Goal: Information Seeking & Learning: Find specific fact

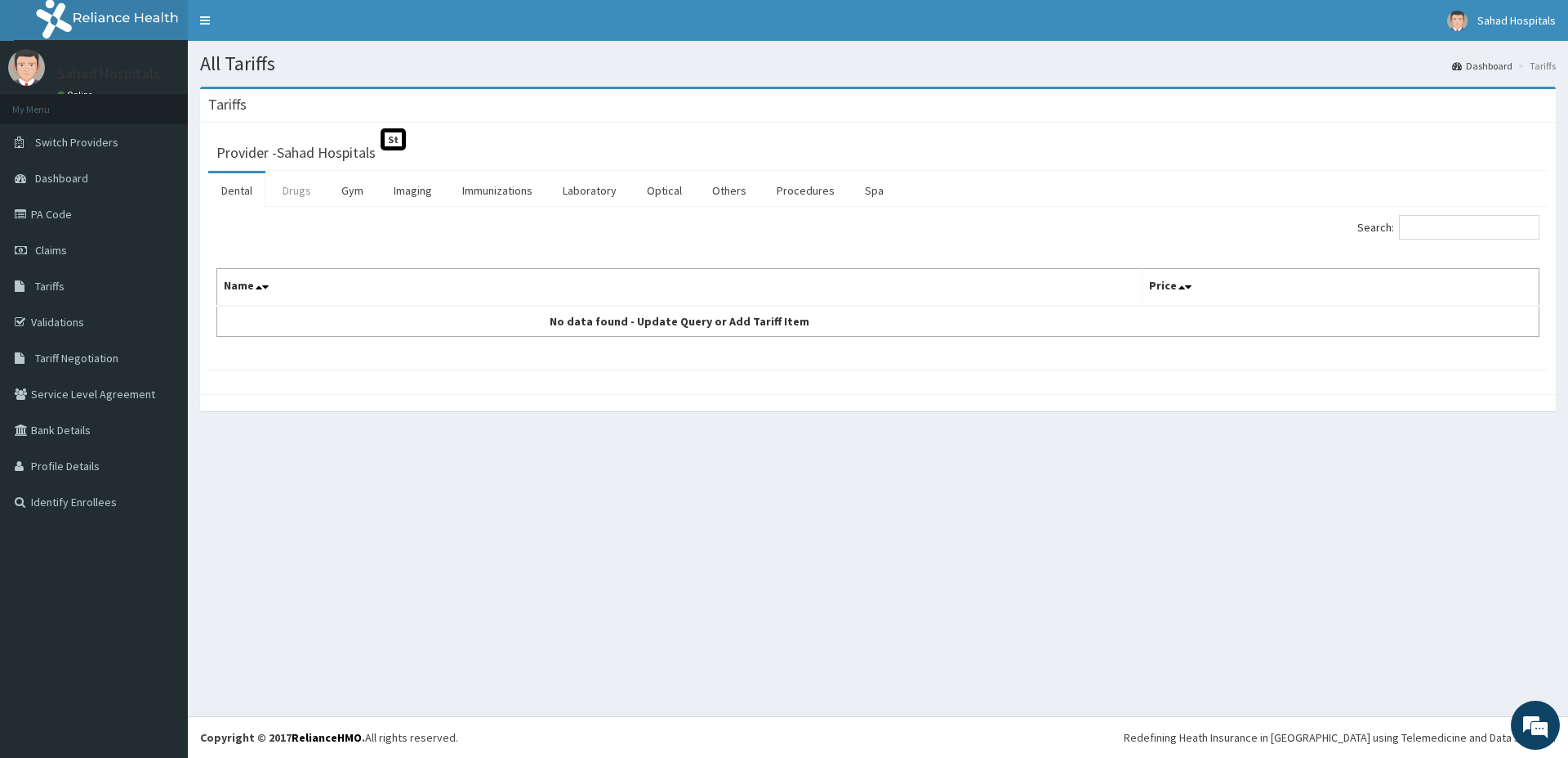
click at [304, 185] on link "Drugs" at bounding box center [297, 191] width 55 height 35
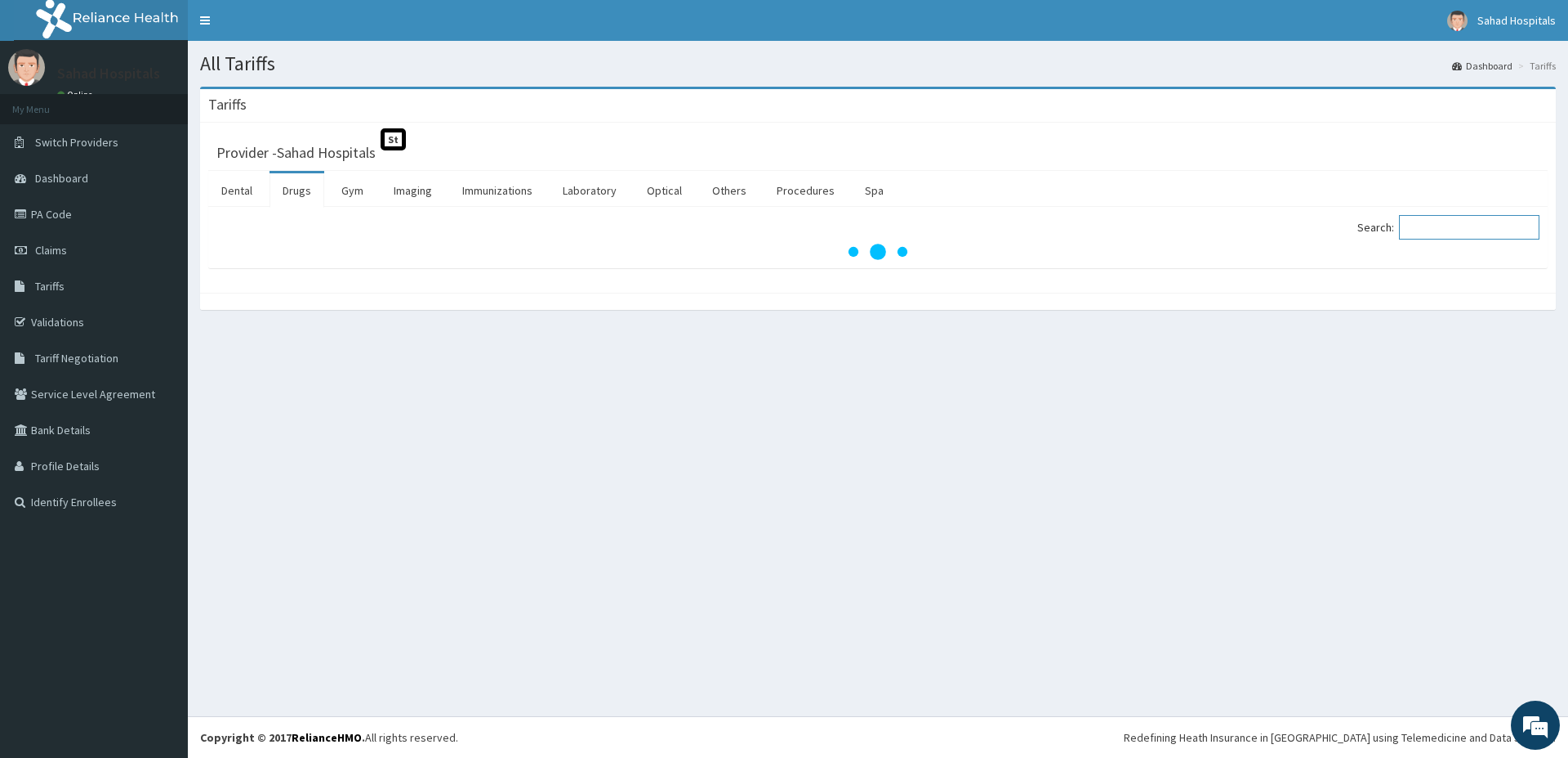
click at [1464, 236] on input "Search:" at bounding box center [1469, 226] width 141 height 25
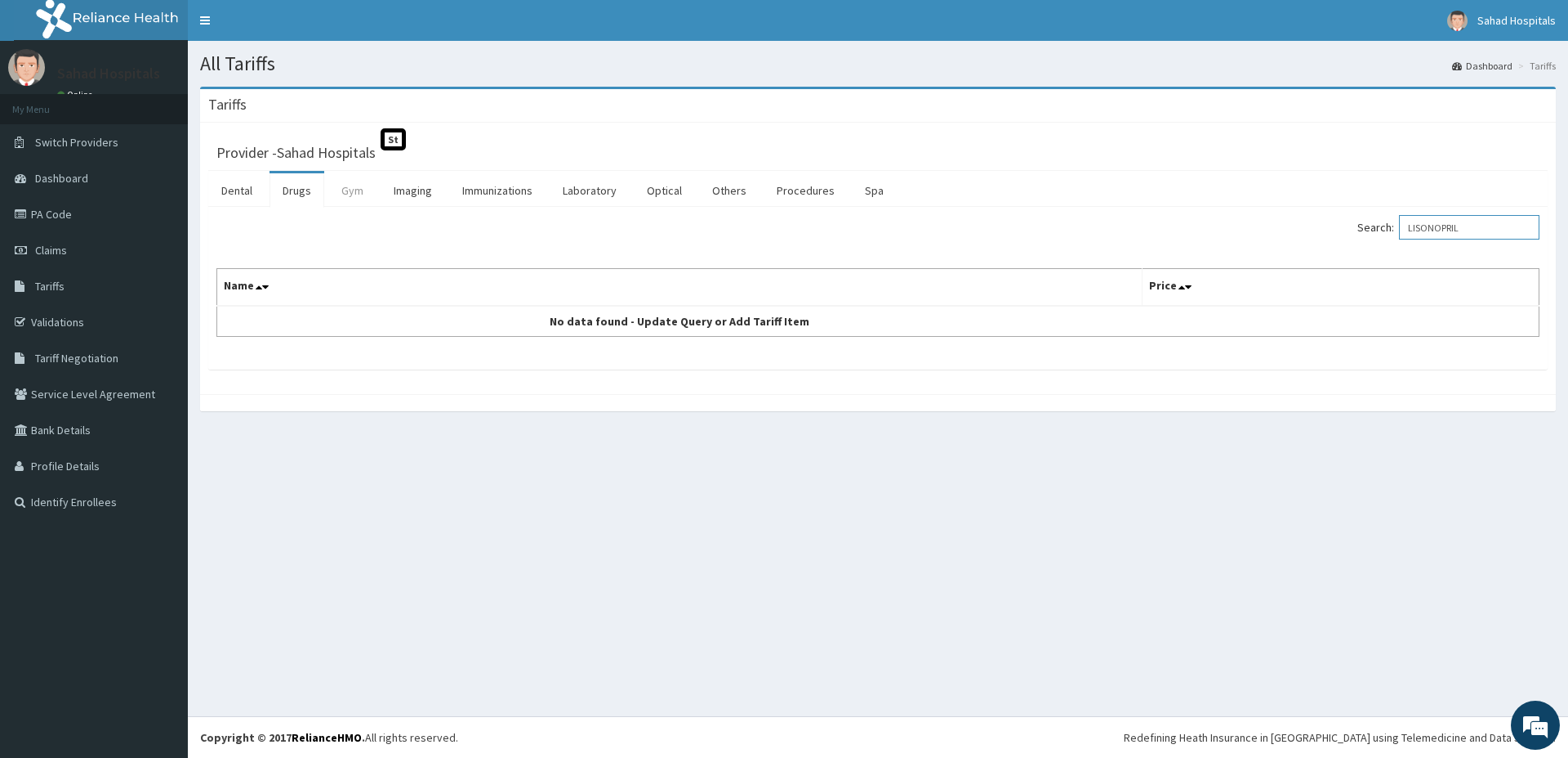
type input "LISONOPRIL"
click at [346, 189] on link "Gym" at bounding box center [352, 191] width 48 height 35
click at [320, 190] on link "Drugs" at bounding box center [297, 191] width 55 height 35
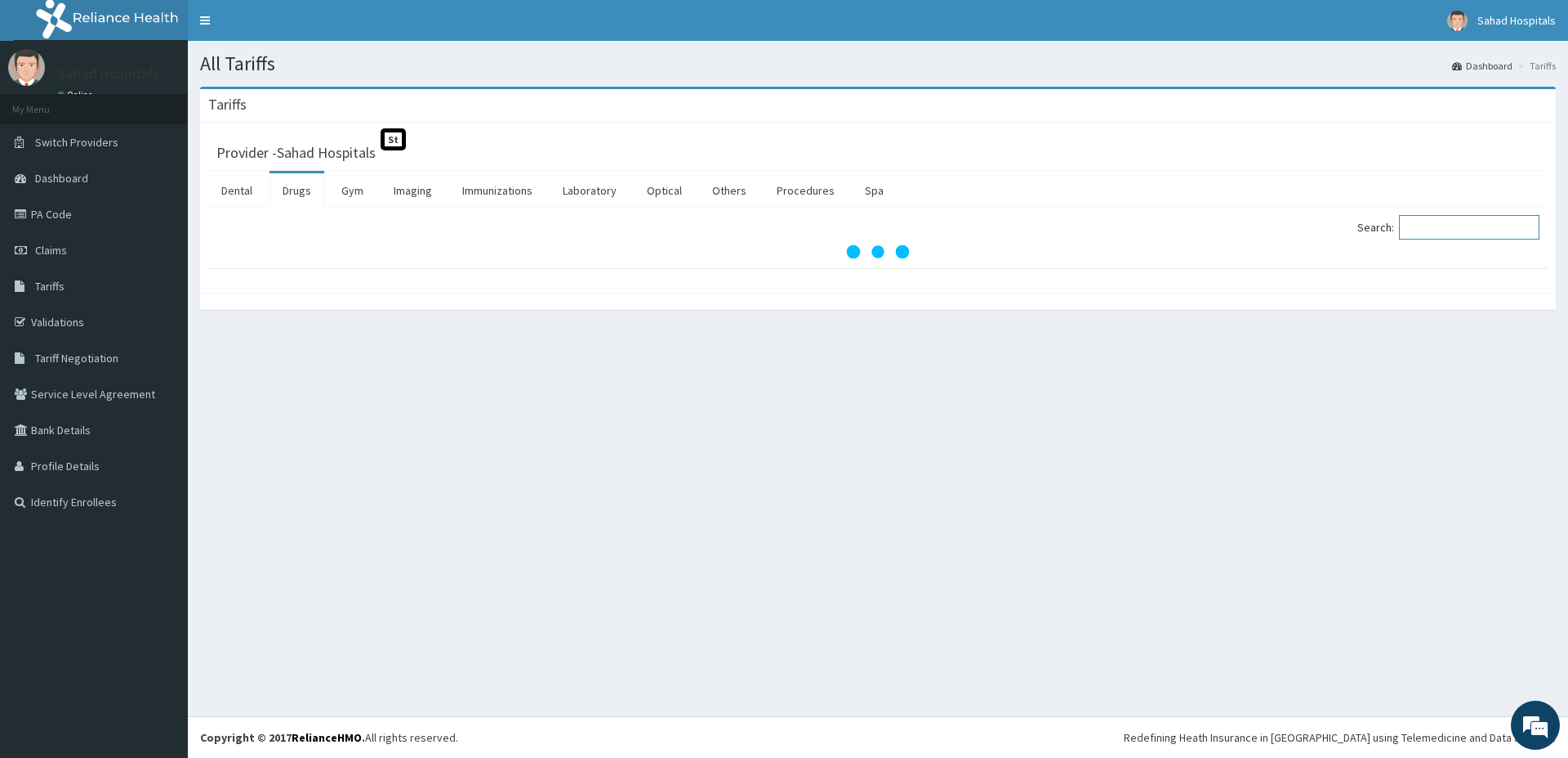
click at [1492, 224] on input "Search:" at bounding box center [1469, 226] width 141 height 25
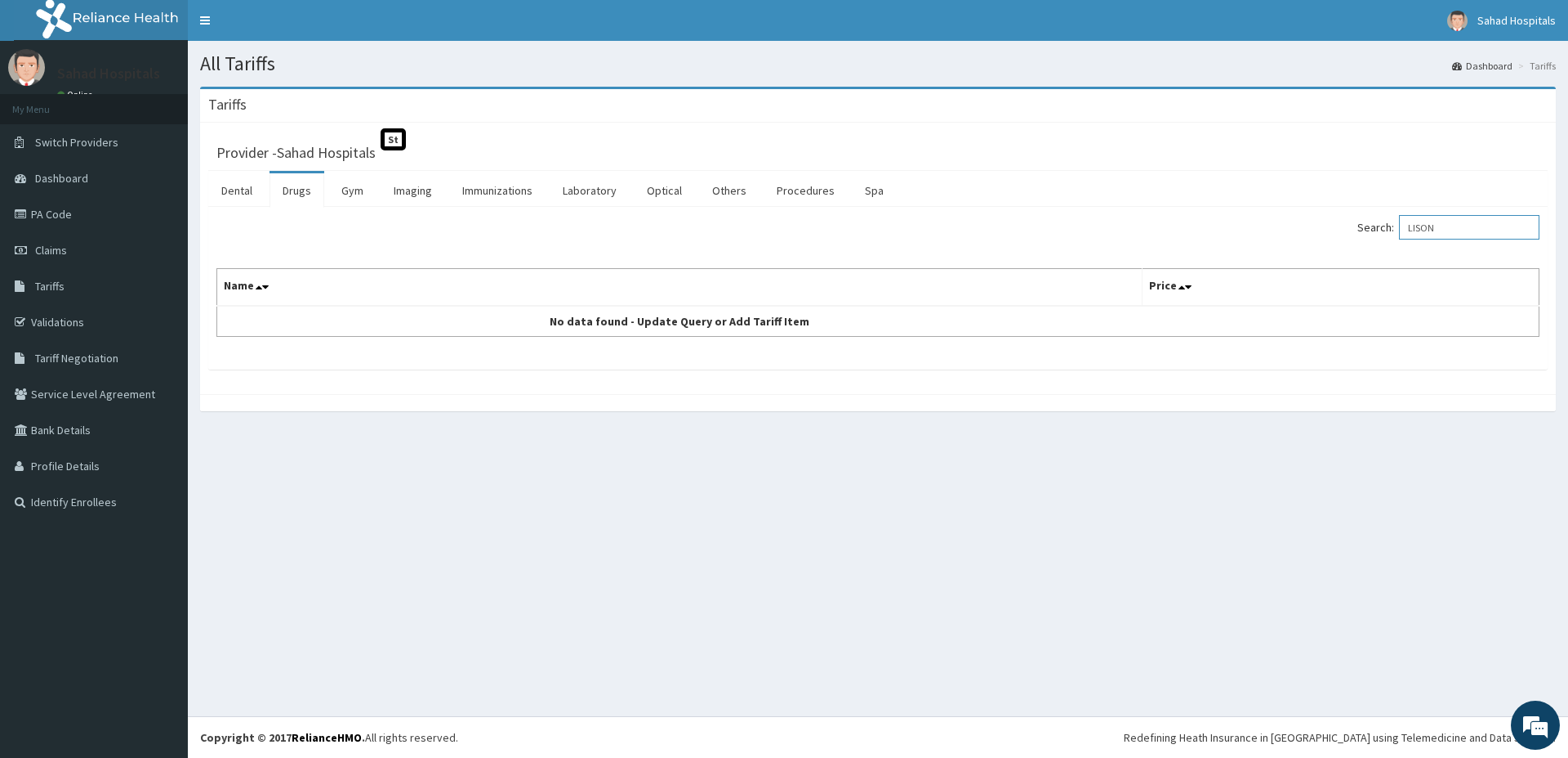
type input "LISO"
click at [303, 200] on link "Drugs" at bounding box center [297, 191] width 55 height 35
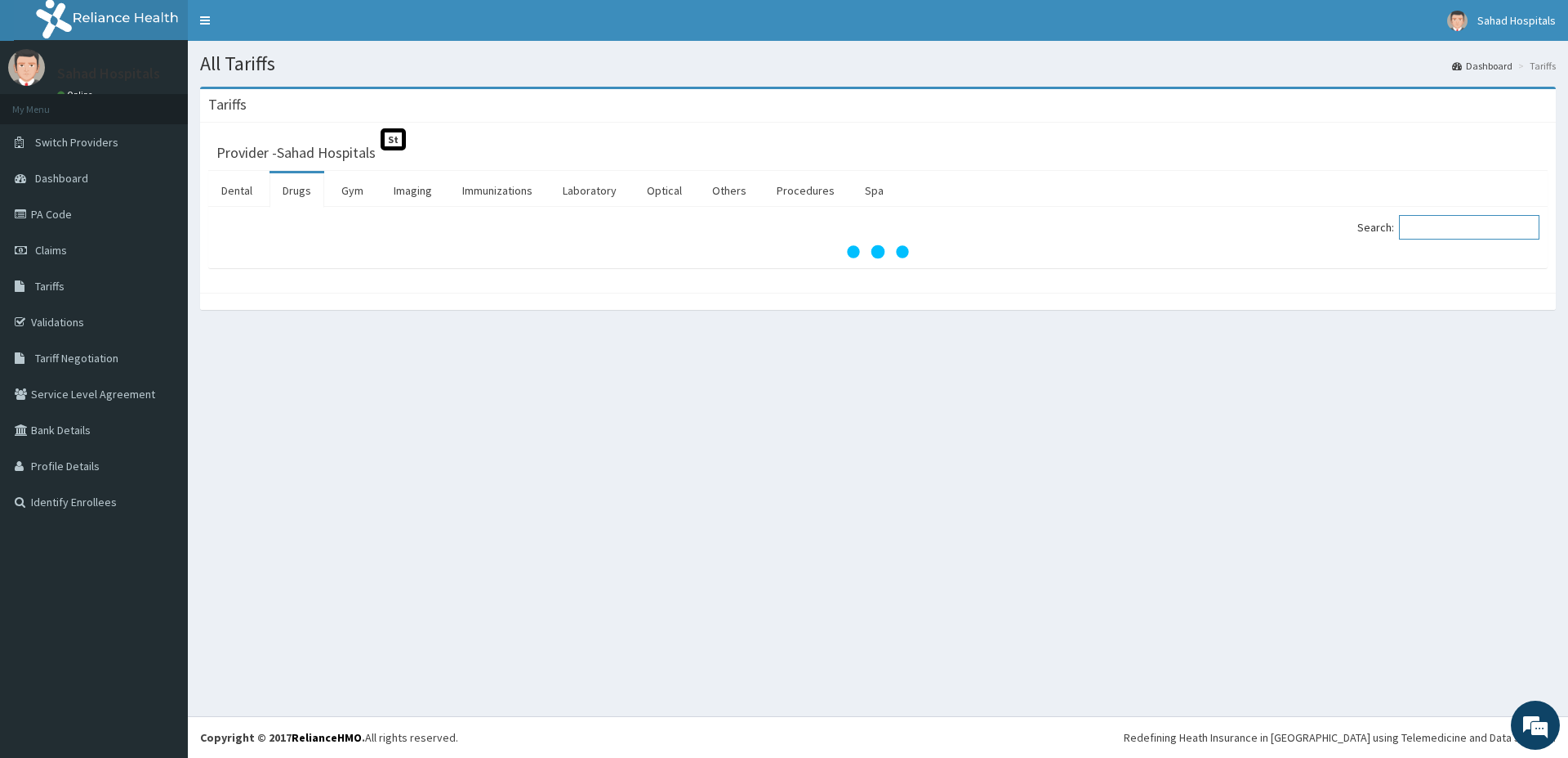
click at [1471, 231] on input "Search:" at bounding box center [1469, 226] width 141 height 25
type input "LISO"
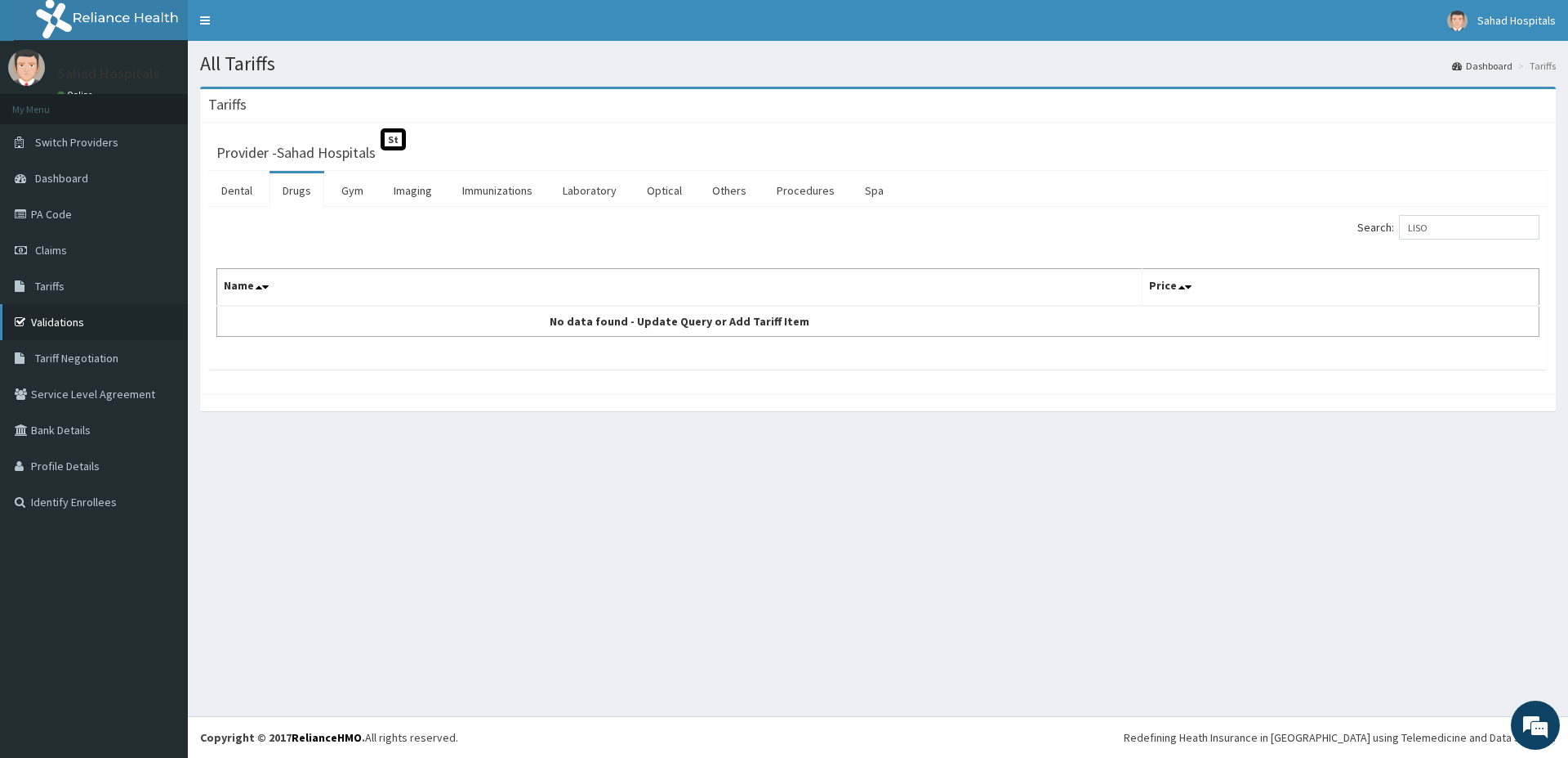
click at [151, 320] on link "Validations" at bounding box center [94, 322] width 188 height 36
click at [317, 185] on link "Drugs" at bounding box center [297, 191] width 55 height 35
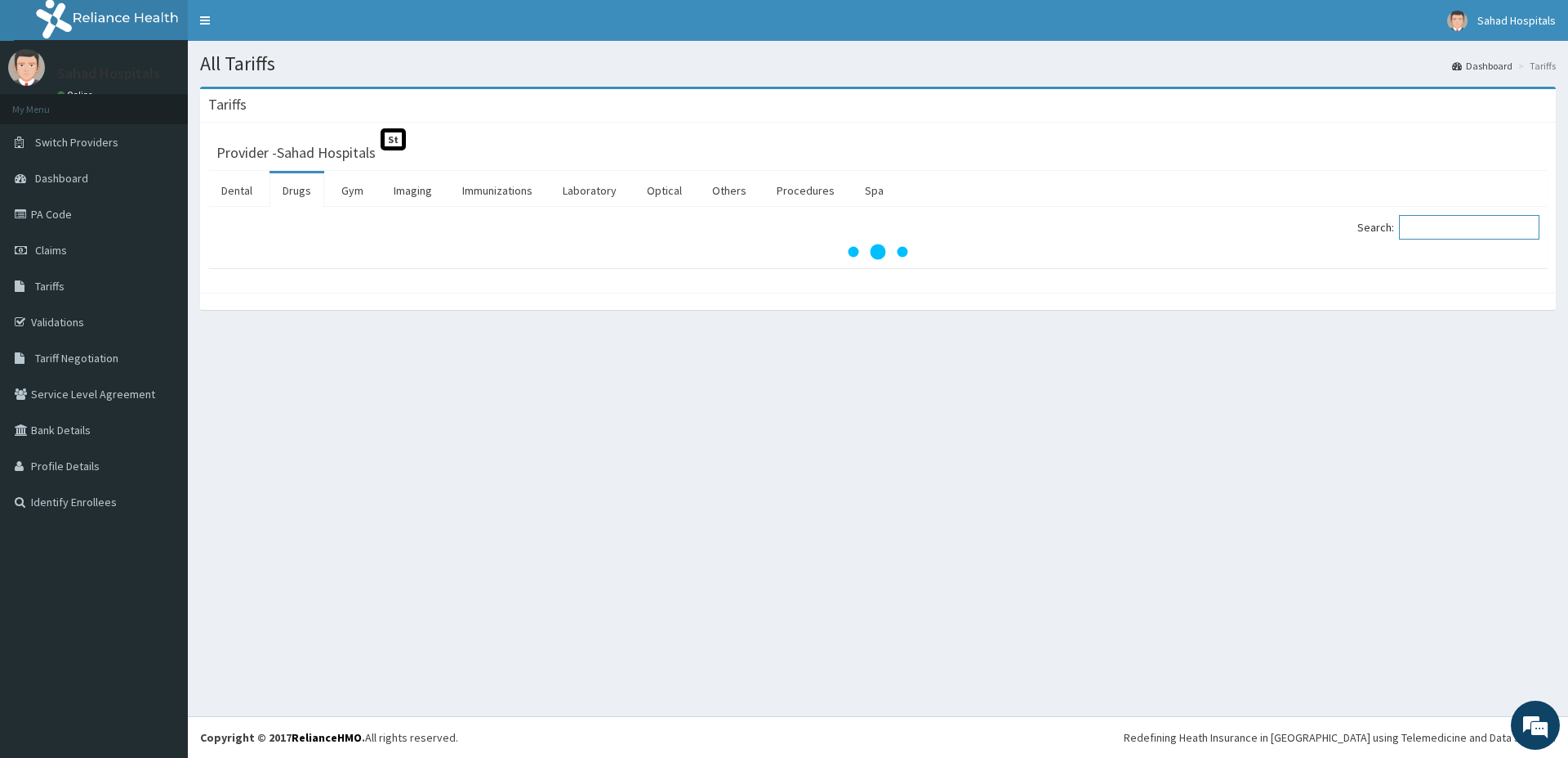
click at [1483, 224] on input "Search:" at bounding box center [1469, 226] width 141 height 25
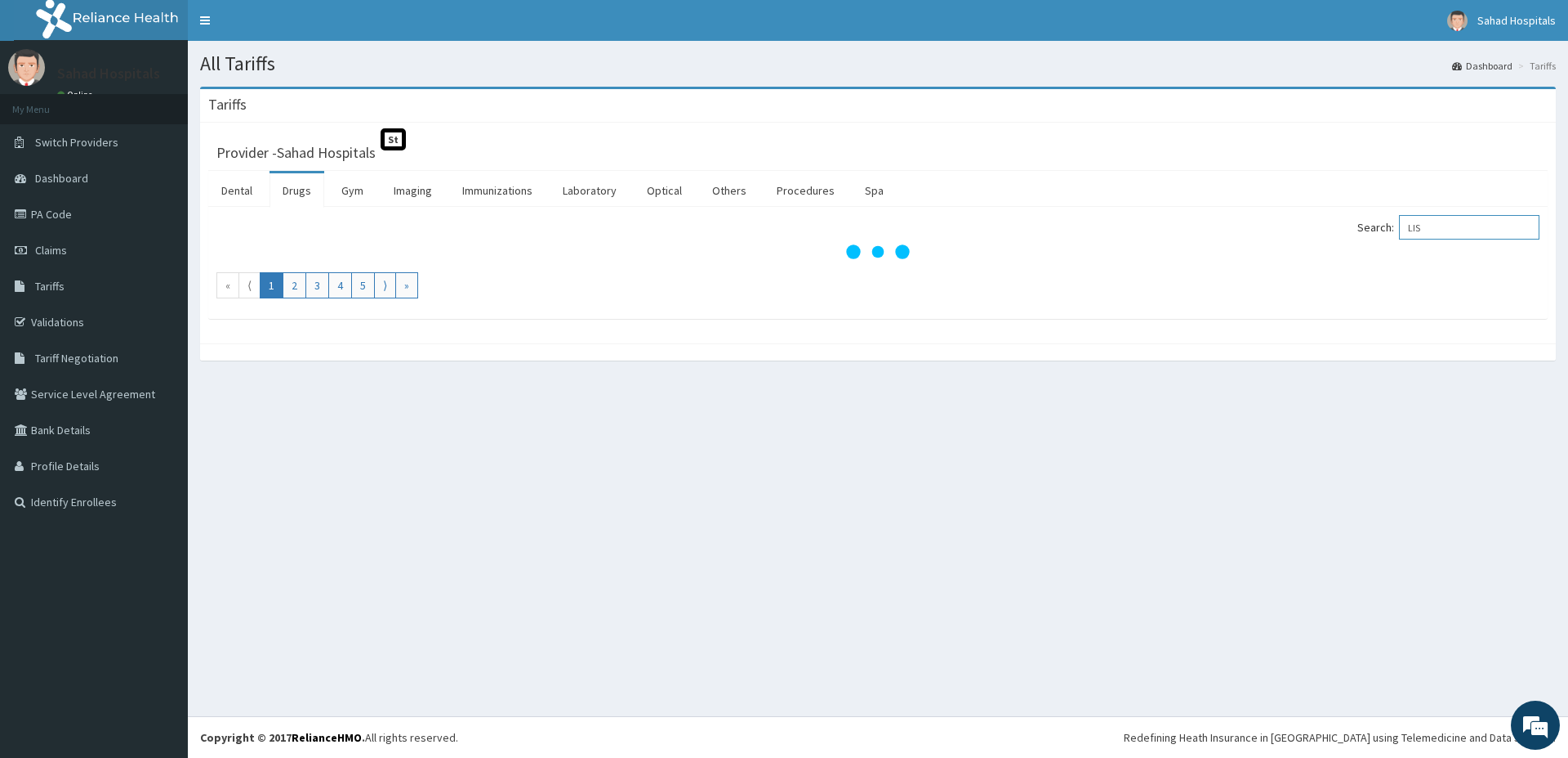
type input "LIS"
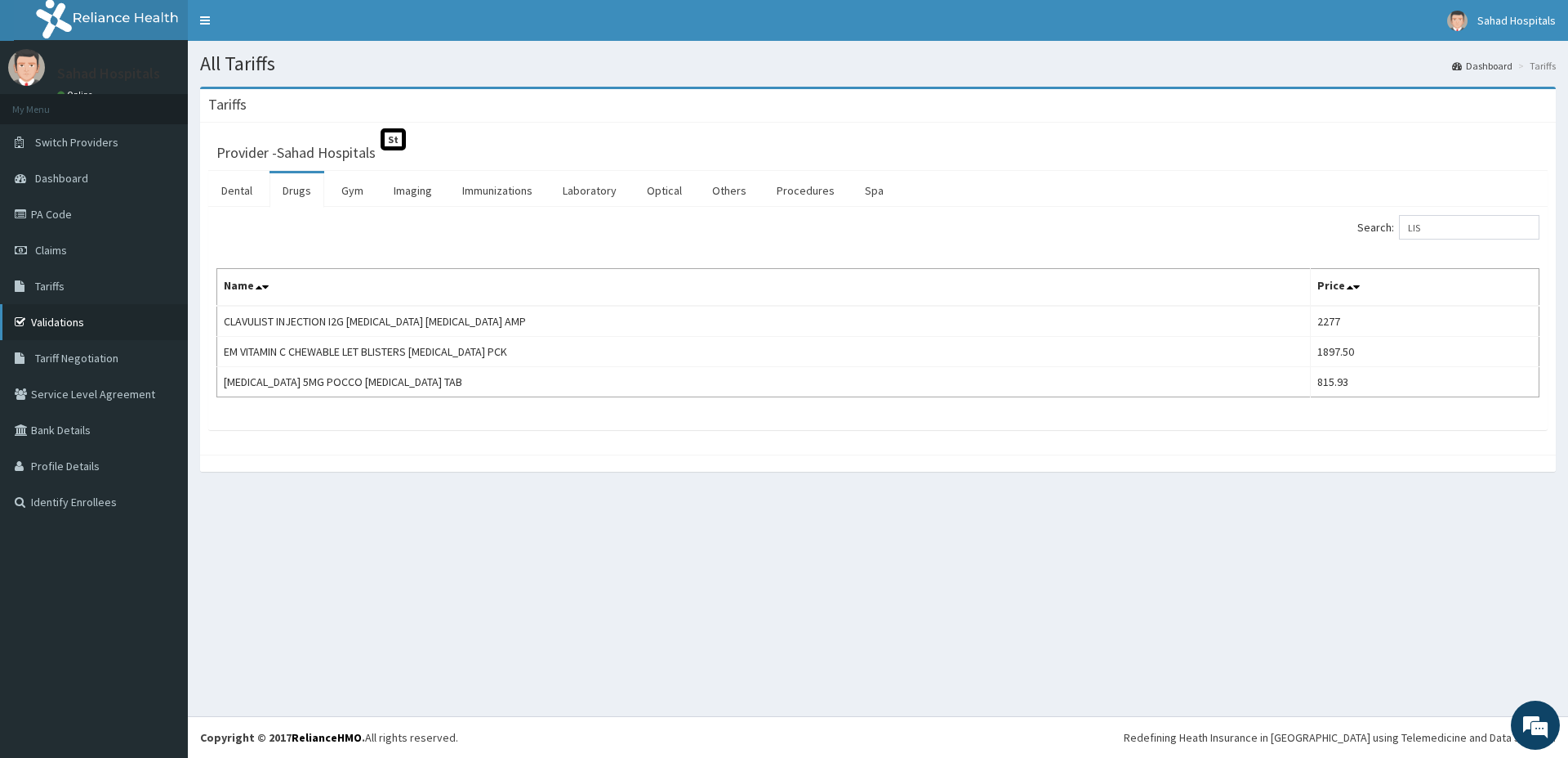
click at [66, 332] on link "Validations" at bounding box center [94, 322] width 188 height 36
